Goal: Information Seeking & Learning: Learn about a topic

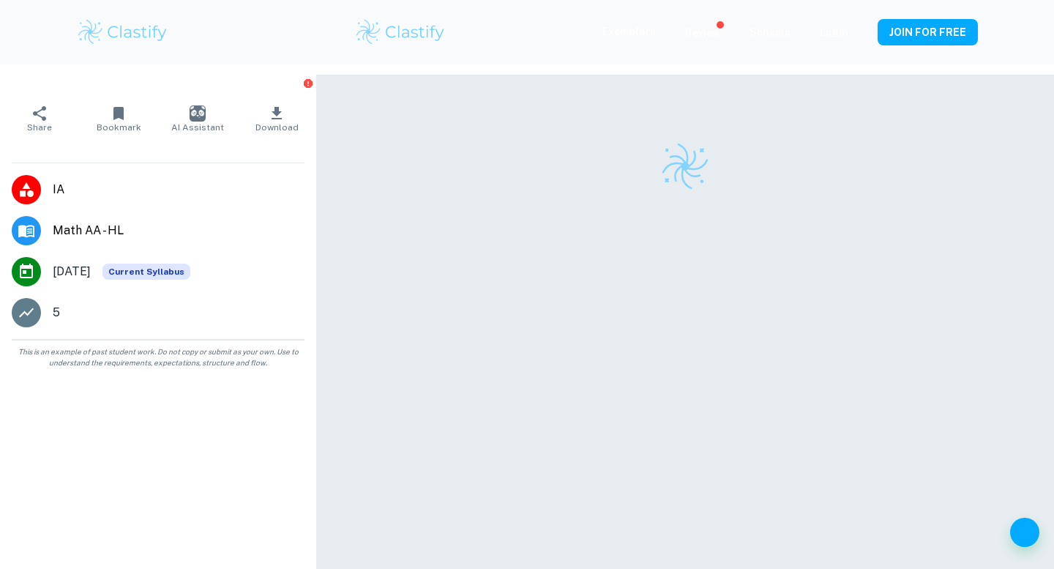
click at [147, 29] on img at bounding box center [122, 32] width 93 height 29
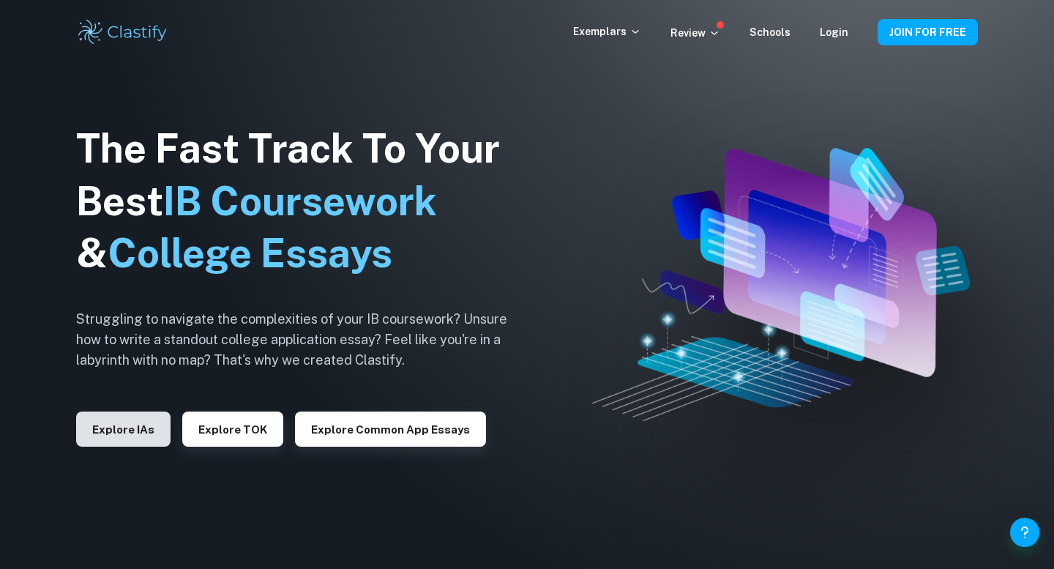
click at [122, 427] on button "Explore IAs" at bounding box center [123, 428] width 94 height 35
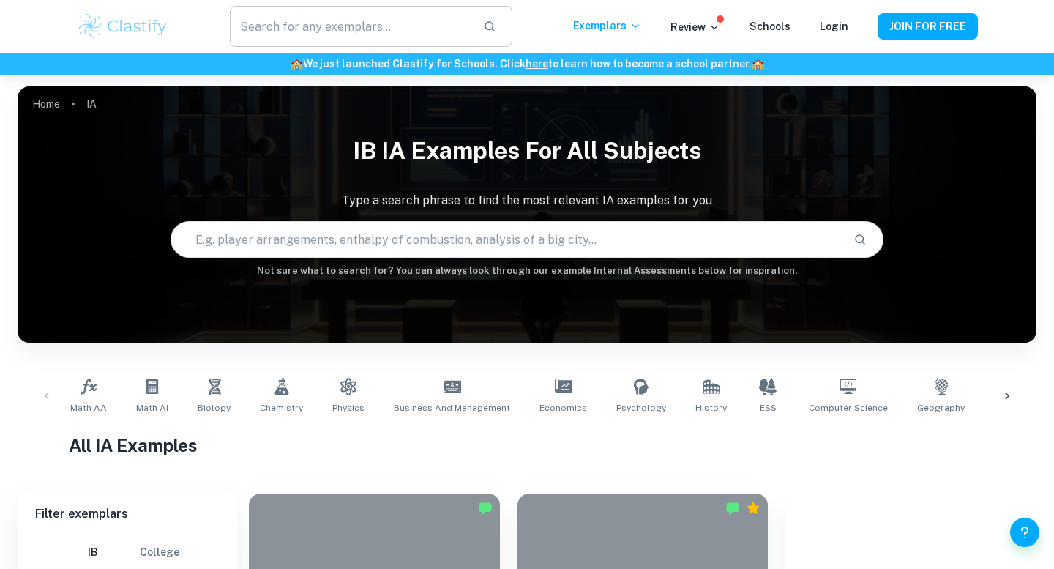
click at [373, 40] on input "text" at bounding box center [351, 26] width 242 height 41
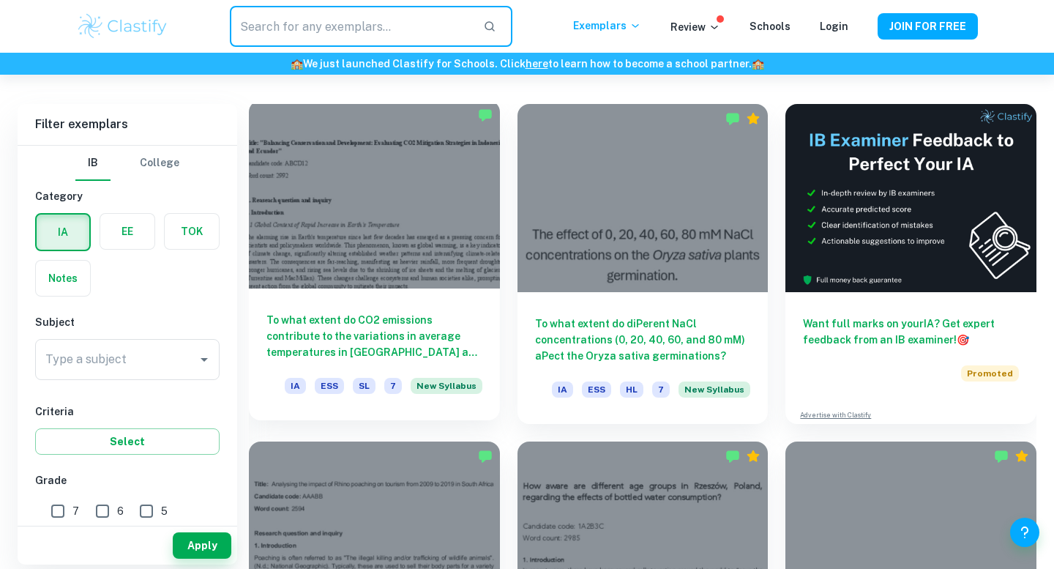
scroll to position [392, 0]
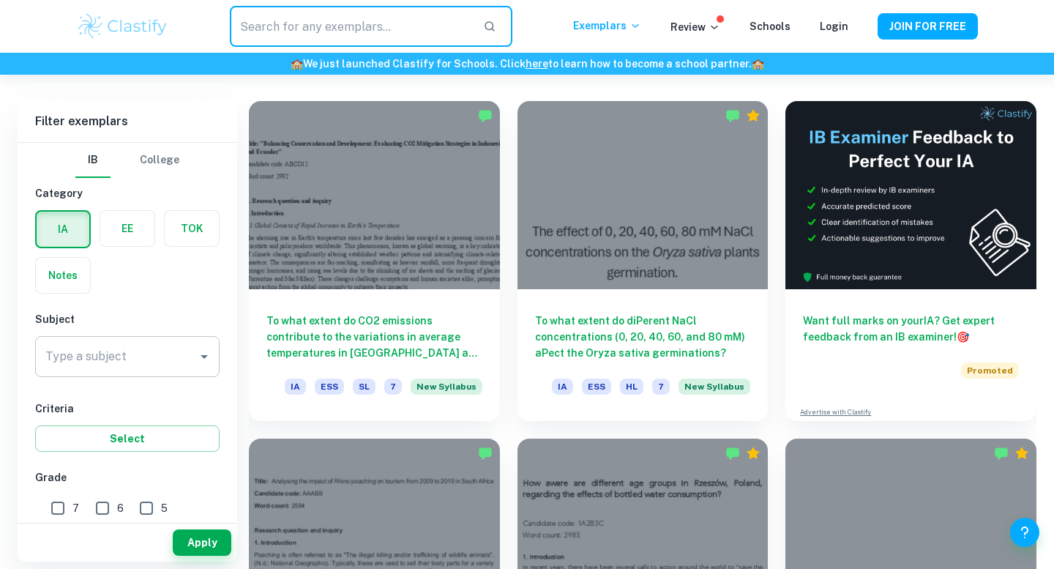
click at [176, 358] on input "Type a subject" at bounding box center [116, 357] width 149 height 28
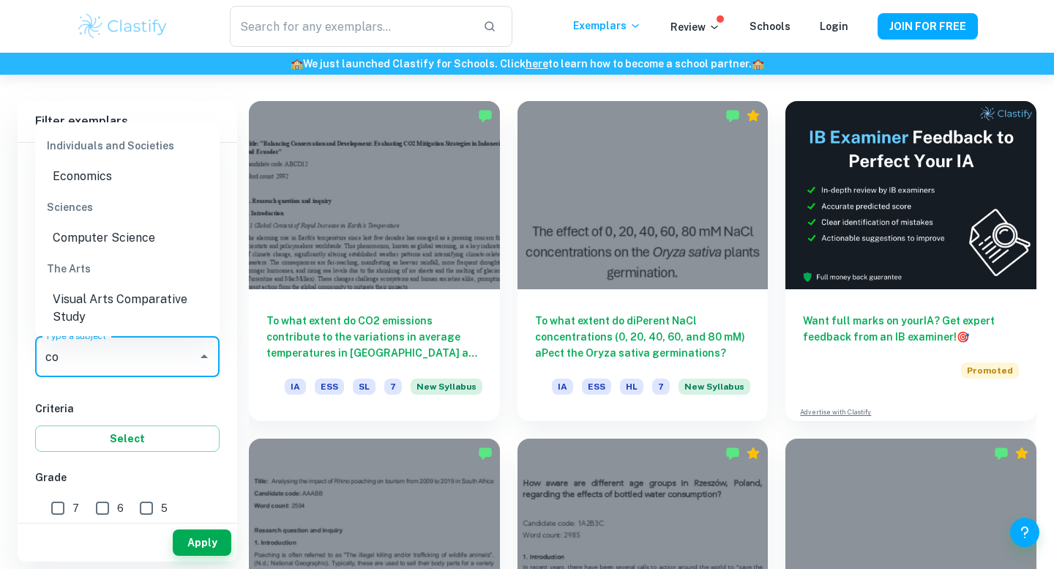
click at [135, 234] on li "Computer Science" at bounding box center [127, 238] width 184 height 26
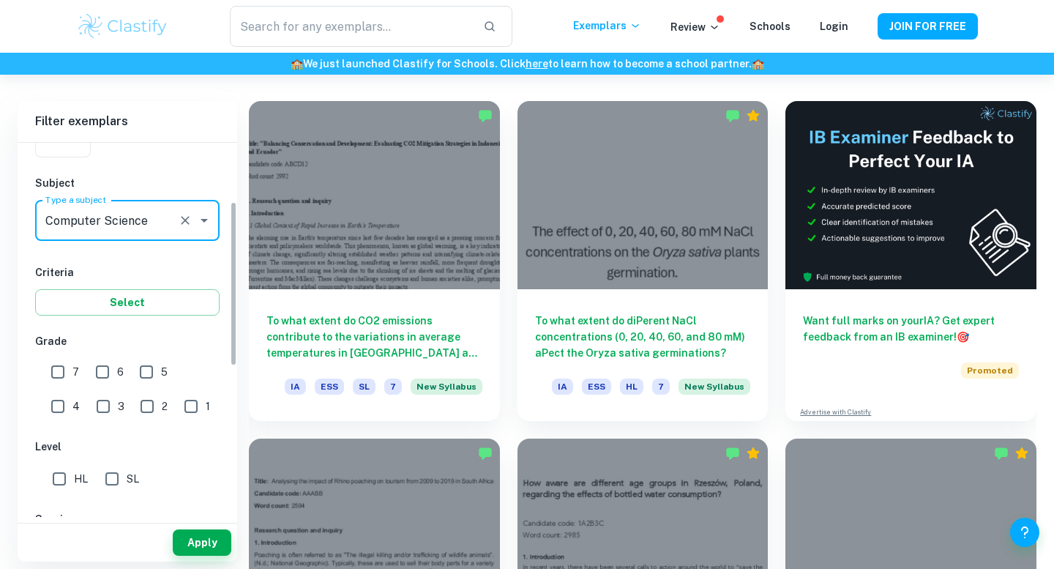
scroll to position [153, 0]
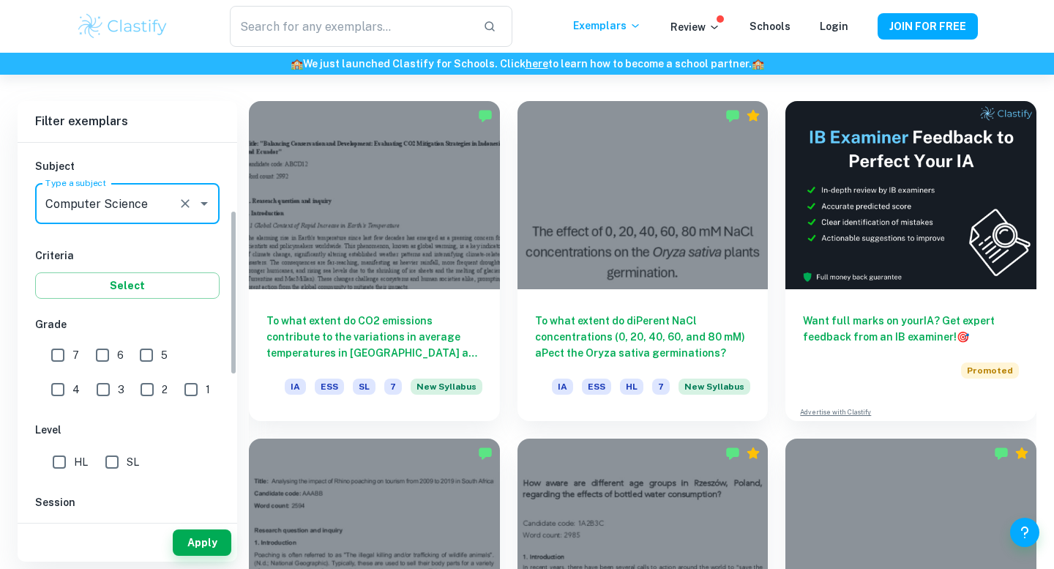
type input "Computer Science"
click at [104, 456] on input "SL" at bounding box center [111, 461] width 29 height 29
checkbox input "true"
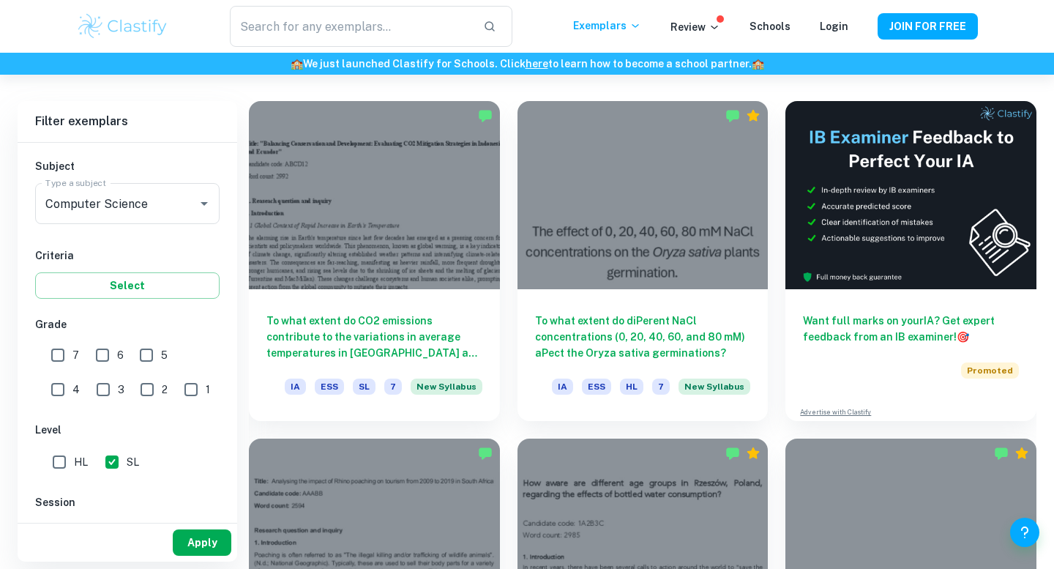
click at [223, 538] on button "Apply" at bounding box center [202, 542] width 59 height 26
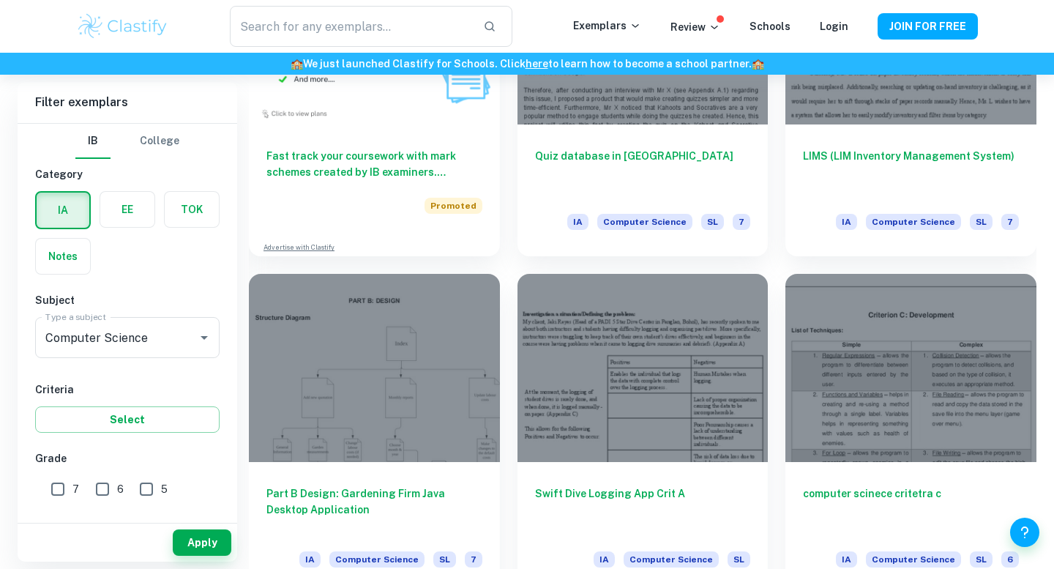
scroll to position [1254, 0]
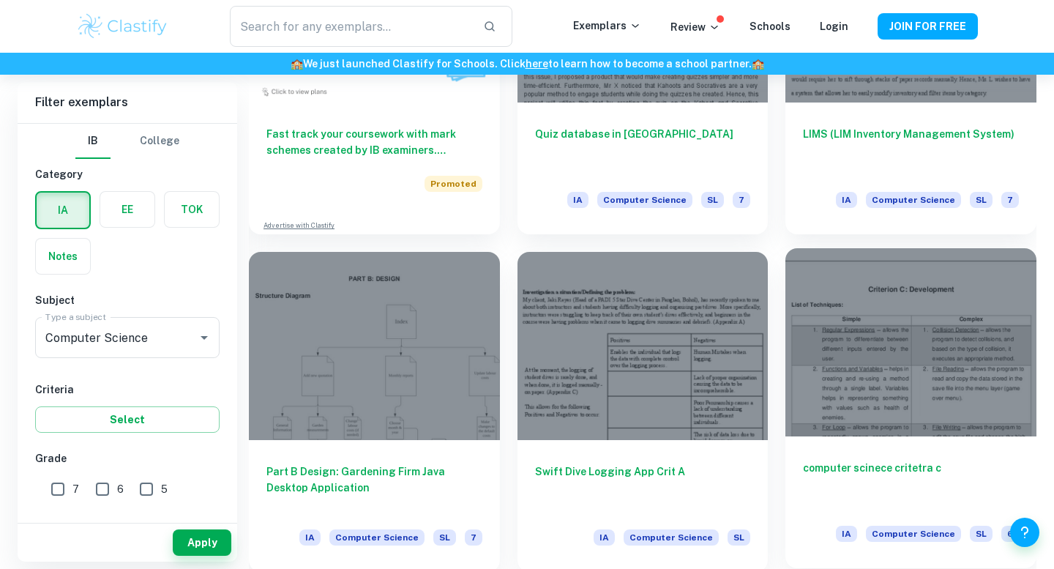
click at [821, 324] on div at bounding box center [911, 342] width 251 height 188
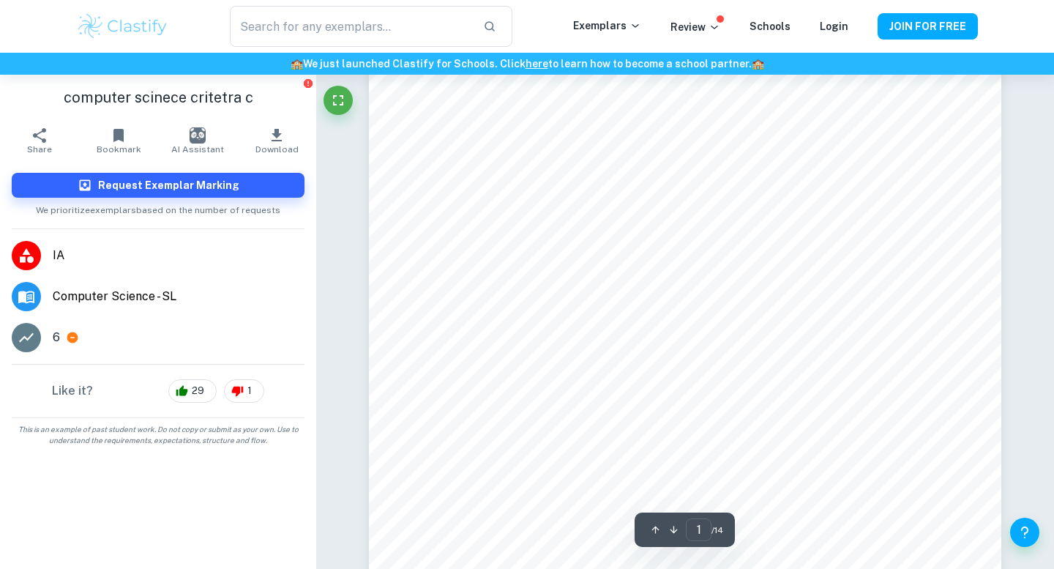
scroll to position [67, 0]
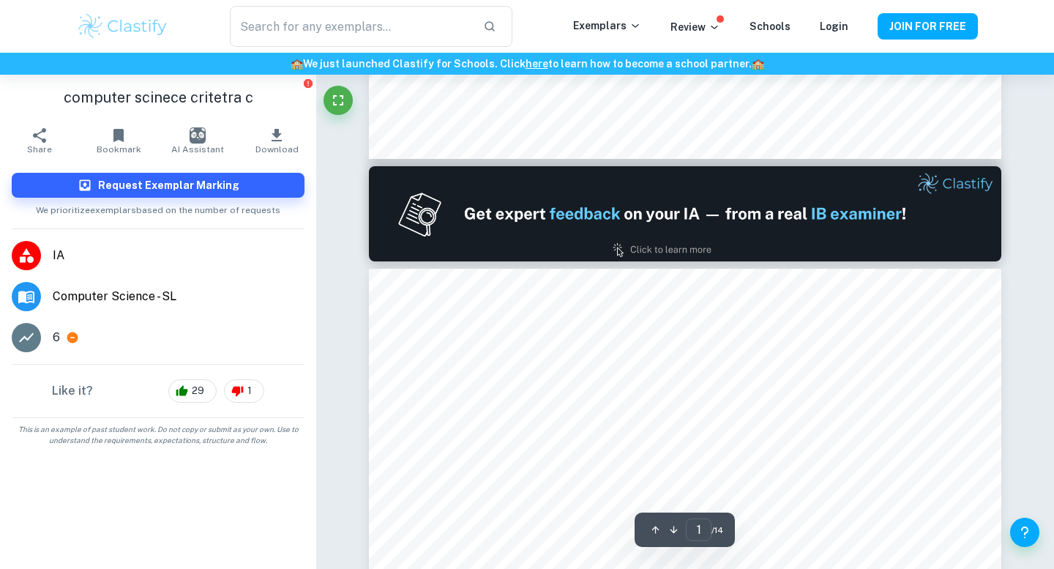
type input "2"
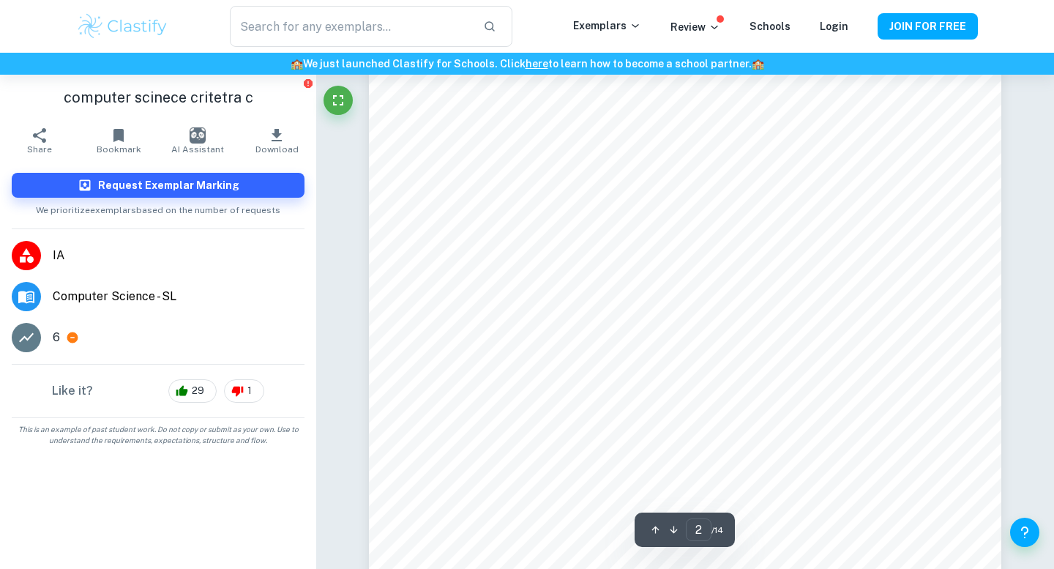
scroll to position [1089, 0]
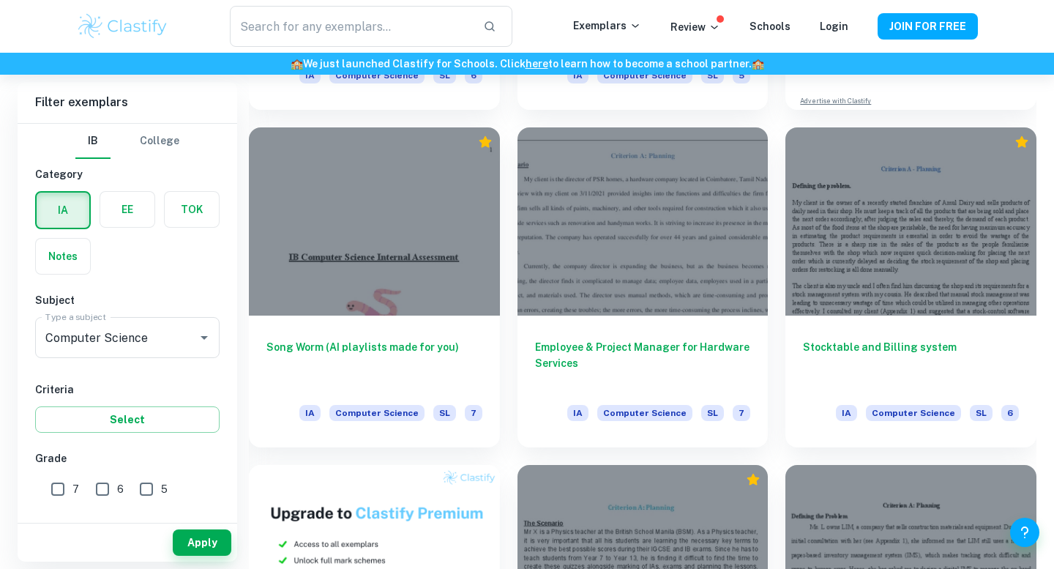
scroll to position [703, 0]
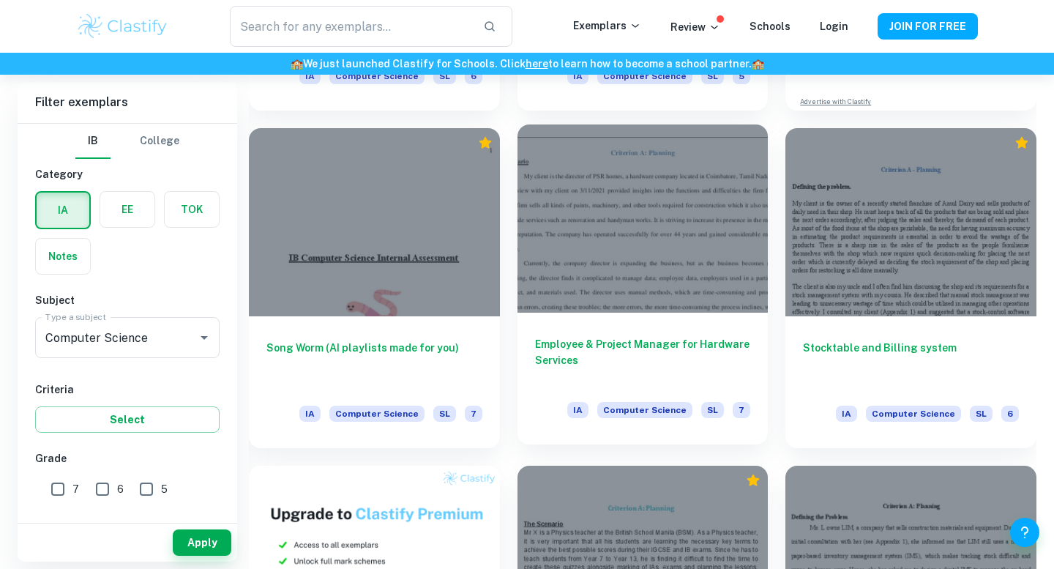
click at [749, 279] on div at bounding box center [643, 218] width 251 height 188
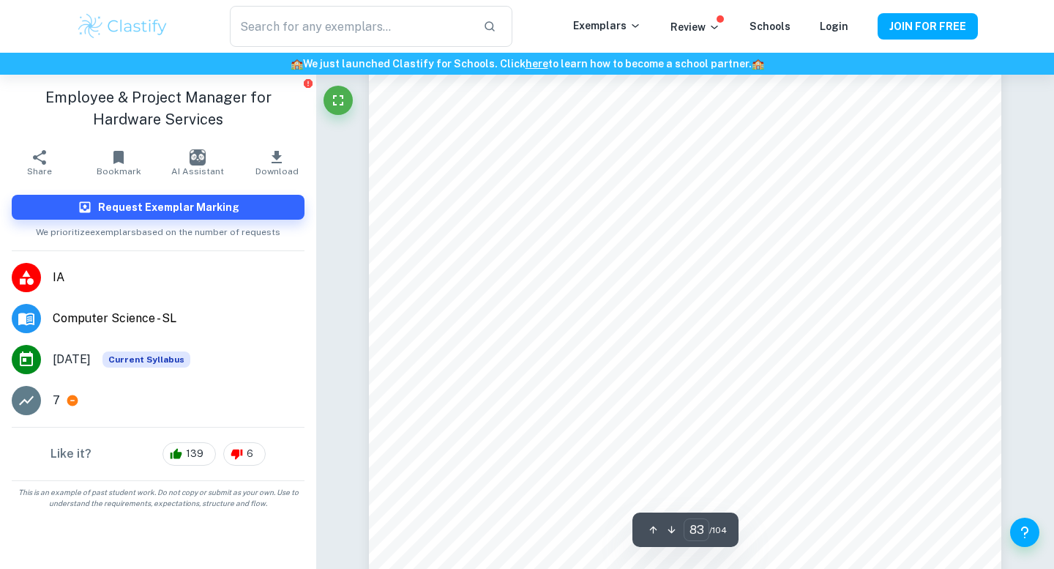
scroll to position [75633, 0]
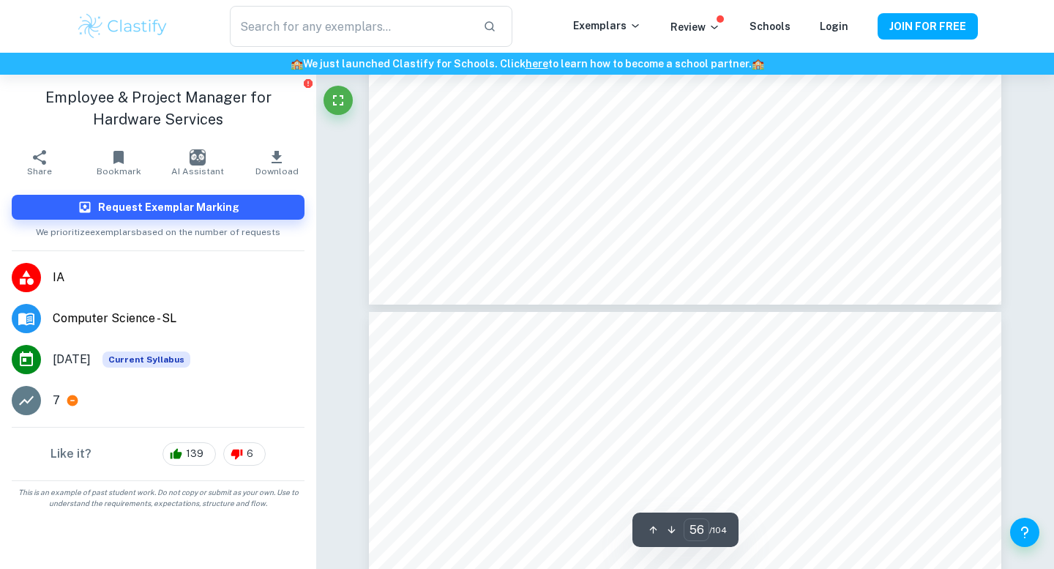
type input "55"
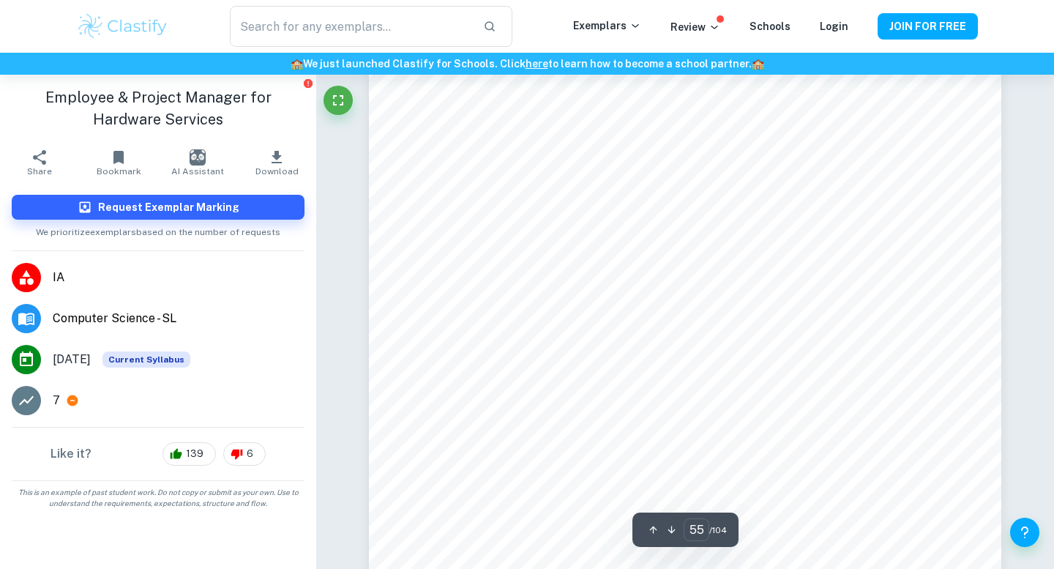
scroll to position [49960, 0]
